Goal: Transaction & Acquisition: Purchase product/service

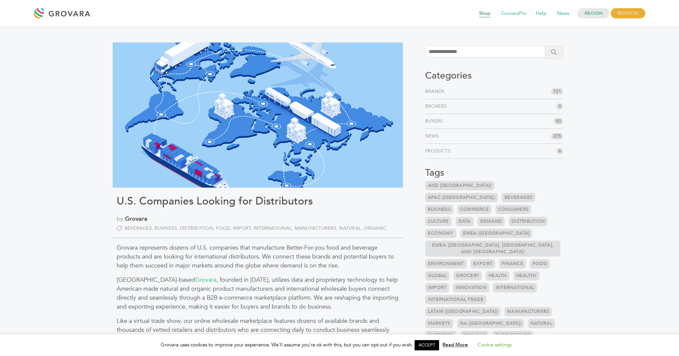
click at [480, 12] on span "Shop" at bounding box center [484, 13] width 21 height 13
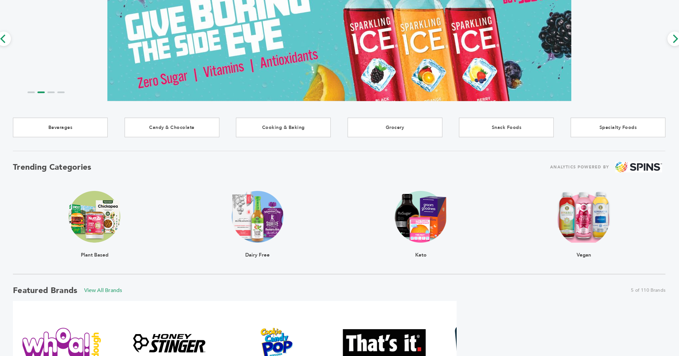
scroll to position [64, 0]
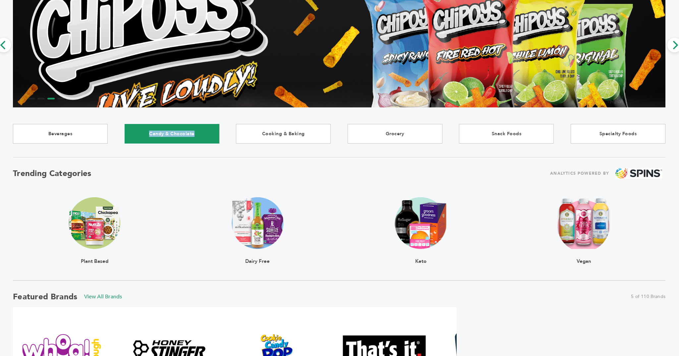
click at [166, 134] on link "Candy & Chocolate" at bounding box center [172, 134] width 95 height 20
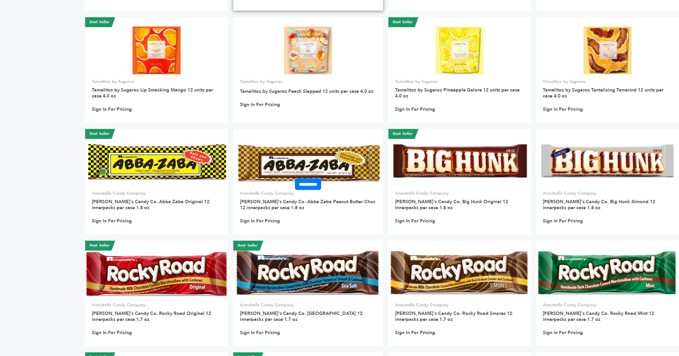
scroll to position [1396, 0]
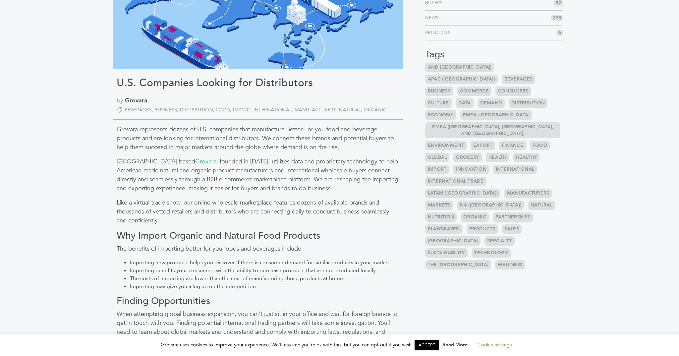
scroll to position [120, 0]
